Goal: Task Accomplishment & Management: Manage account settings

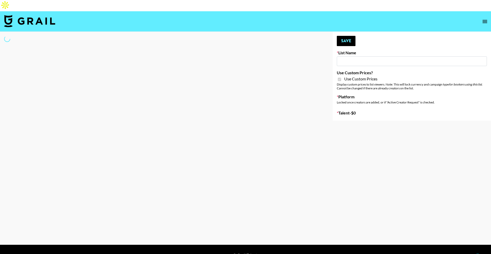
type input "Gensmo (Tiktok)"
checkbox input "true"
select select "Brand"
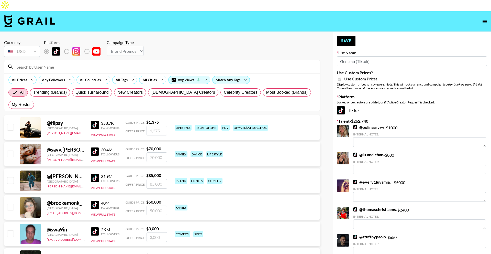
click at [97, 63] on input at bounding box center [165, 67] width 303 height 8
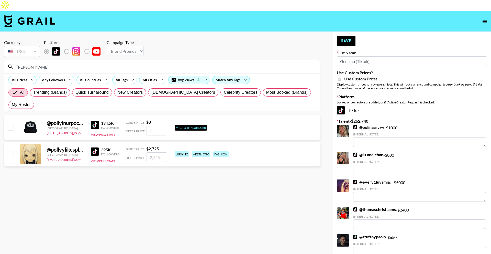
type input "[PERSON_NAME]"
click at [155, 152] on input "number" at bounding box center [156, 157] width 20 height 10
type input "1"
checkbox input "true"
type input "1500"
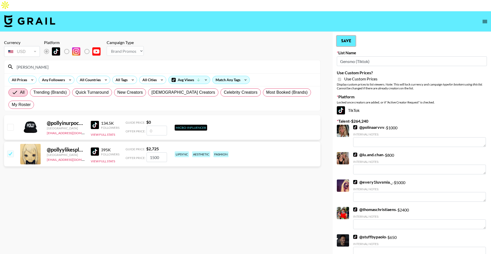
click at [346, 36] on button "Save" at bounding box center [346, 41] width 19 height 10
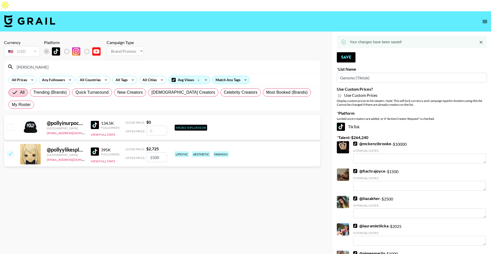
click at [198, 63] on input "[PERSON_NAME]" at bounding box center [165, 67] width 303 height 8
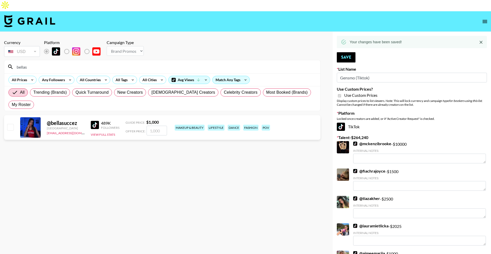
type input "bellas"
click at [157, 125] on input "number" at bounding box center [156, 130] width 20 height 10
type input "1"
checkbox input "true"
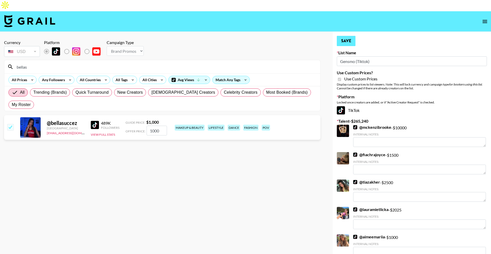
type input "1000"
click at [341, 36] on button "Save" at bounding box center [346, 41] width 19 height 10
